Goal: Task Accomplishment & Management: Manage account settings

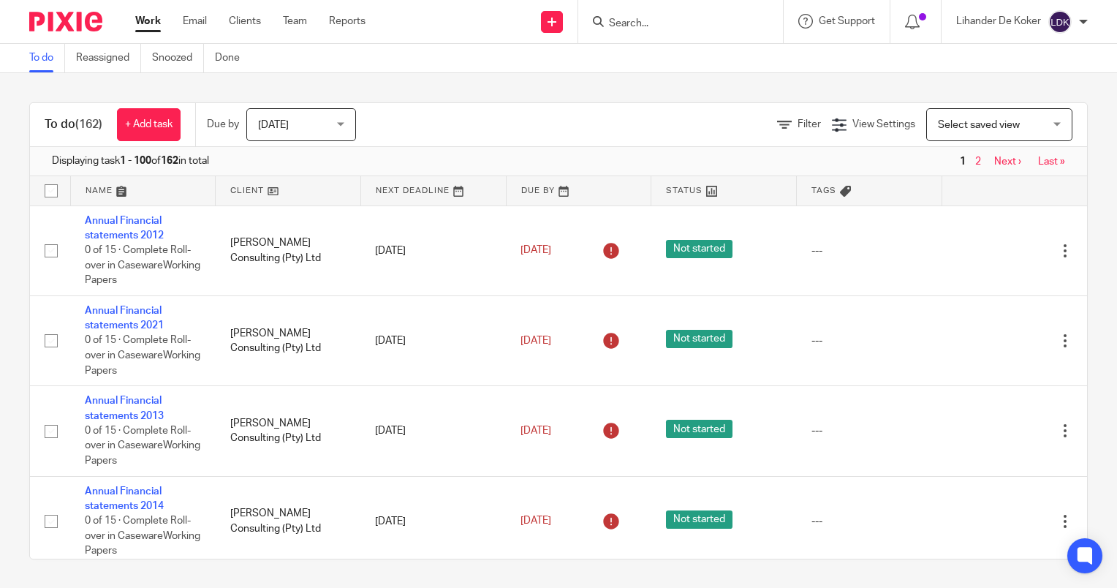
drag, startPoint x: 0, startPoint y: 0, endPoint x: 284, endPoint y: 130, distance: 312.0
click at [278, 140] on div "Today Today" at bounding box center [301, 124] width 110 height 33
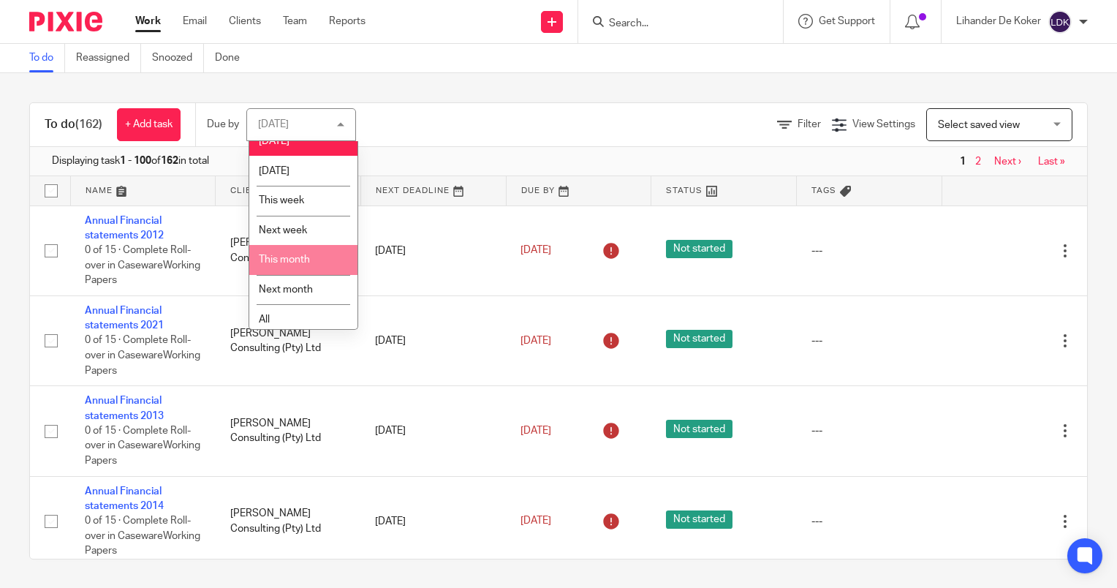
scroll to position [21, 0]
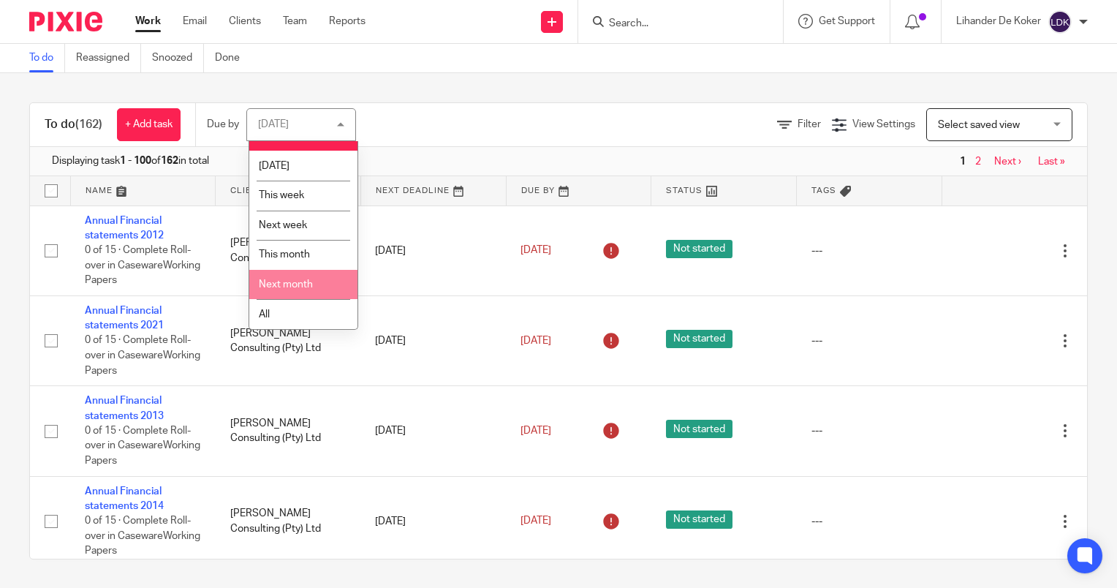
click at [292, 310] on li "All" at bounding box center [303, 314] width 108 height 30
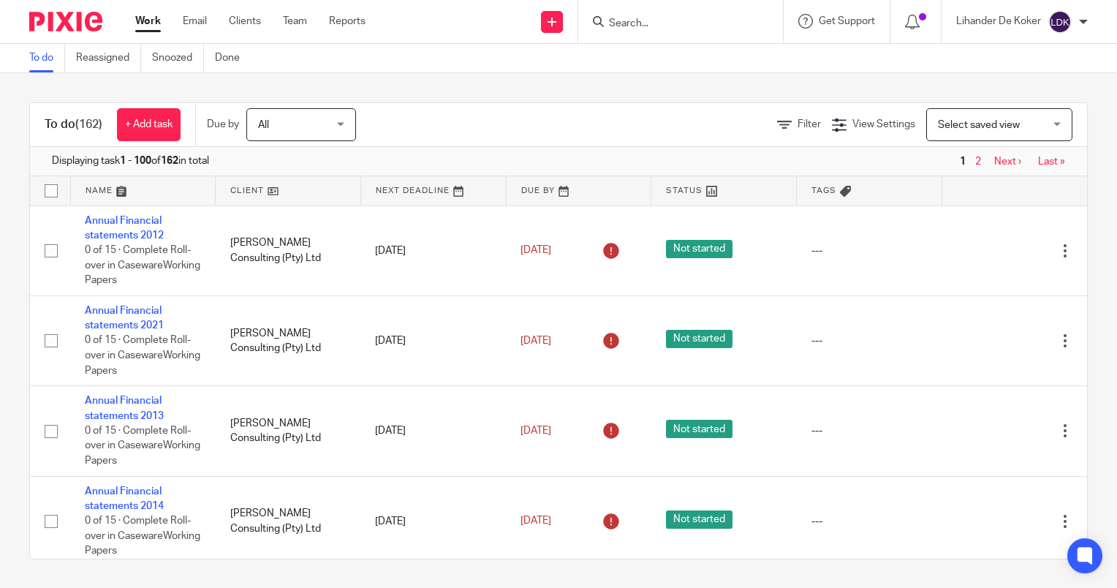
scroll to position [0, 0]
click at [633, 18] on input "Search" at bounding box center [673, 24] width 132 height 13
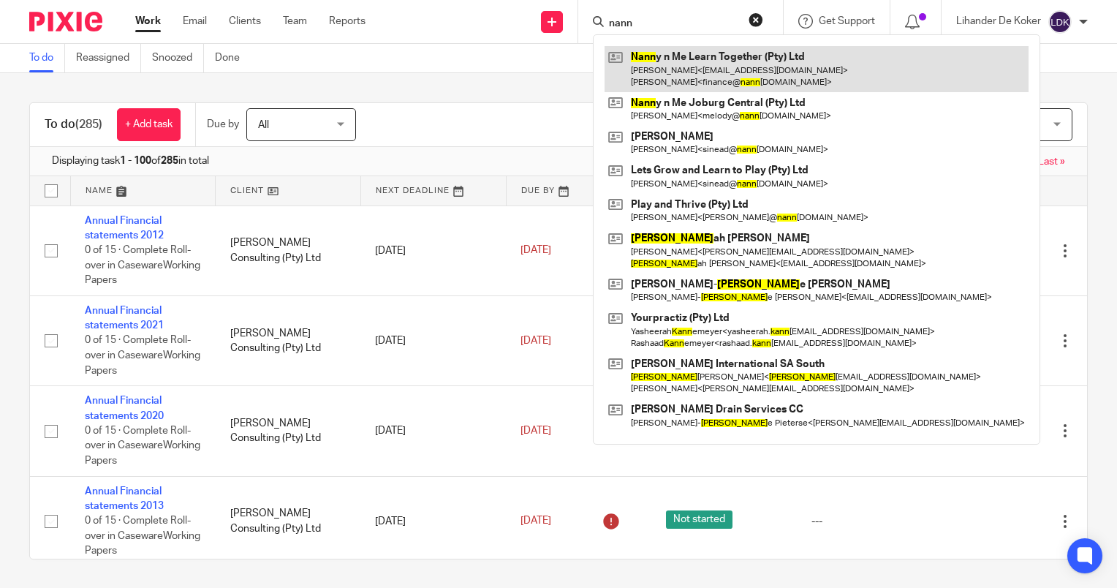
type input "nann"
click at [671, 55] on link at bounding box center [816, 68] width 424 height 45
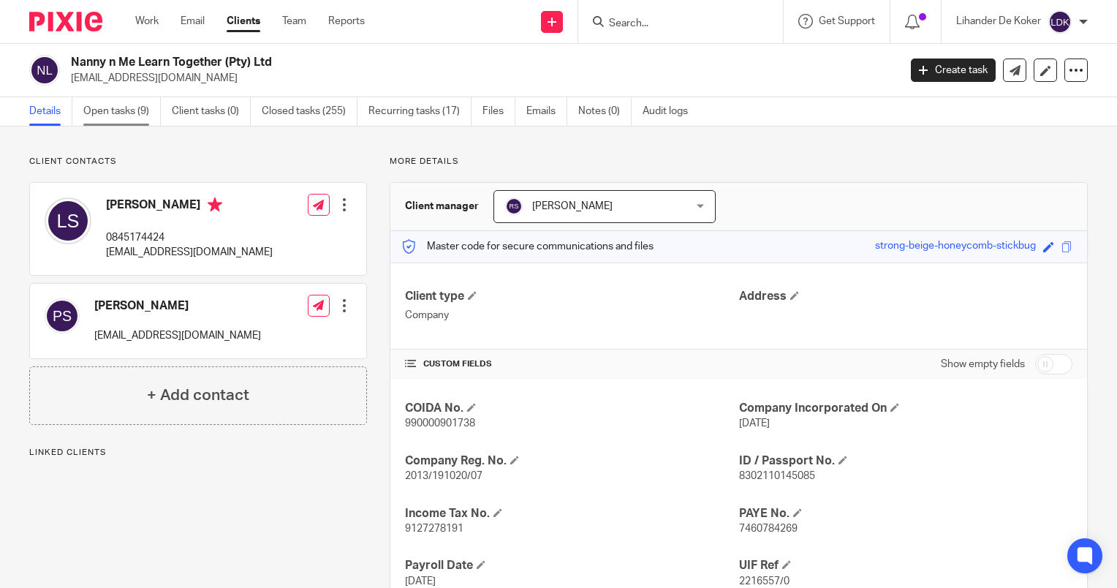
click at [146, 123] on link "Open tasks (9)" at bounding box center [121, 111] width 77 height 29
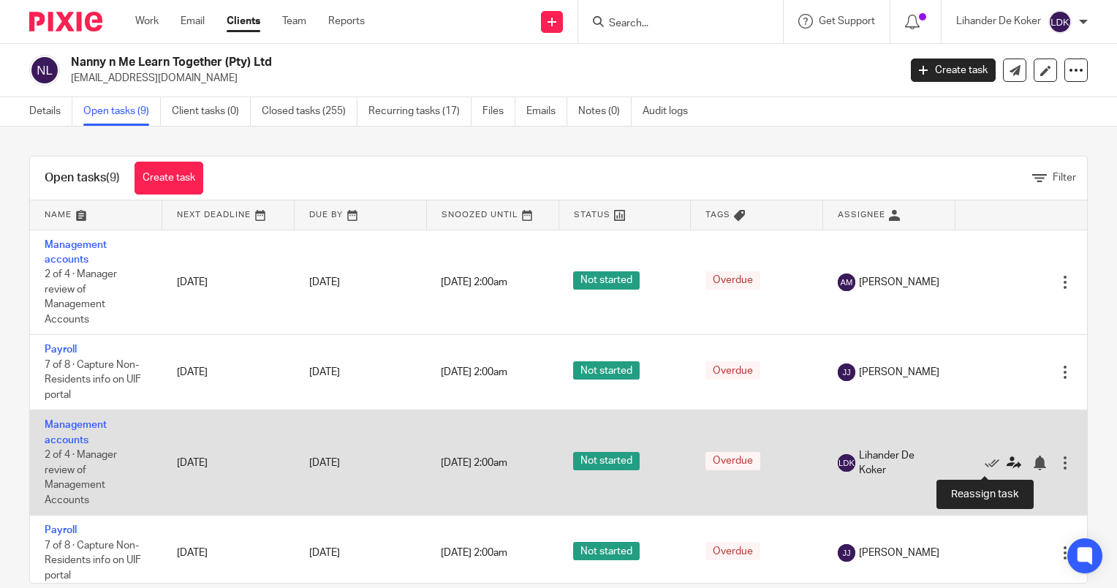
click at [1006, 463] on icon at bounding box center [1013, 462] width 15 height 15
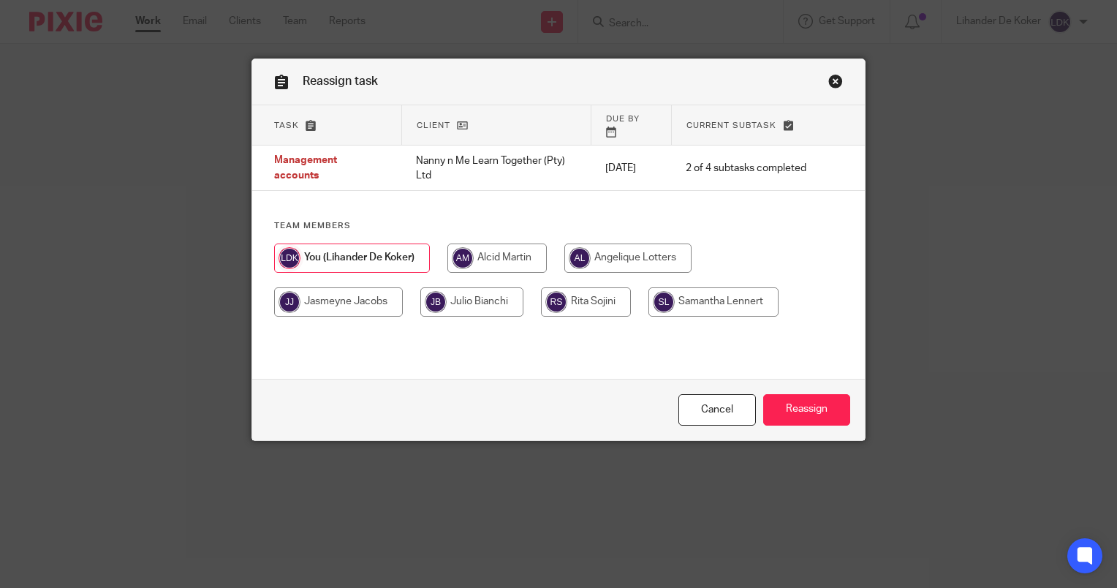
click at [572, 289] on input "radio" at bounding box center [586, 301] width 90 height 29
radio input "true"
click at [823, 415] on input "Reassign" at bounding box center [806, 409] width 87 height 31
